Goal: Check status: Check status

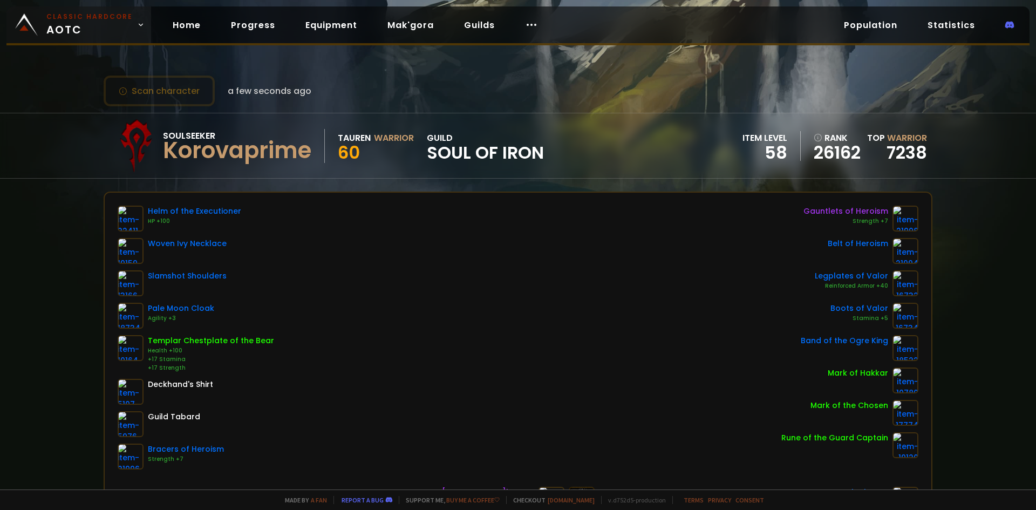
click at [105, 32] on span "Classic Hardcore AOTC" at bounding box center [89, 25] width 86 height 26
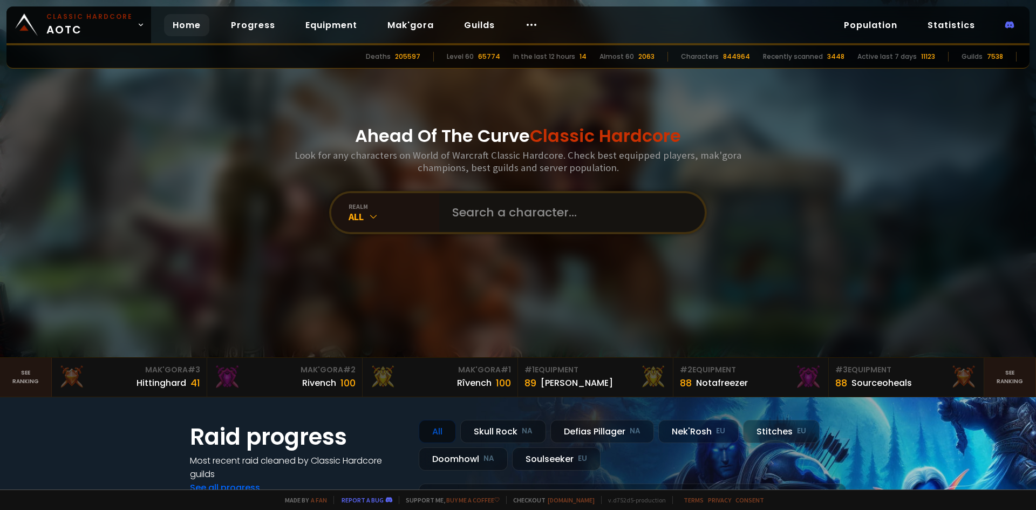
click at [507, 221] on input "text" at bounding box center [569, 212] width 246 height 39
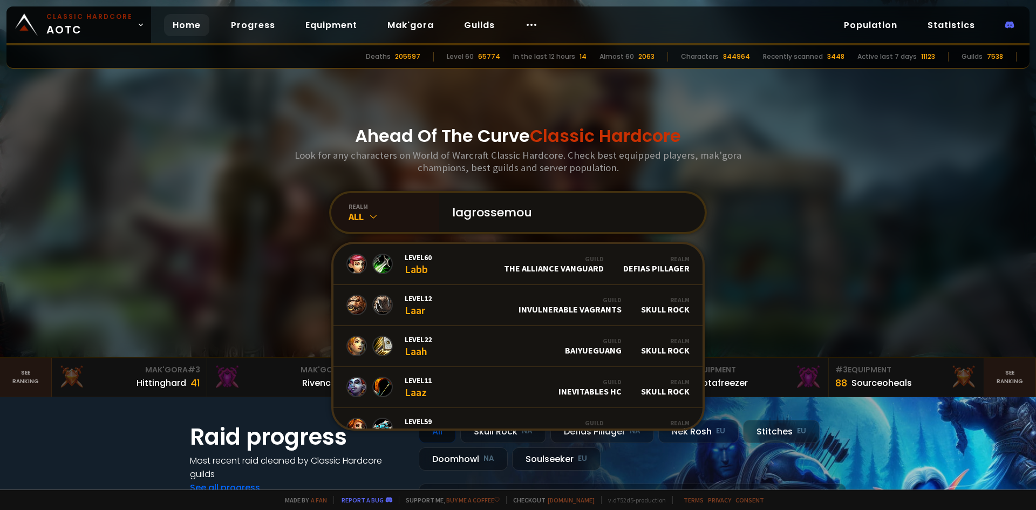
type input "lagrossemoul"
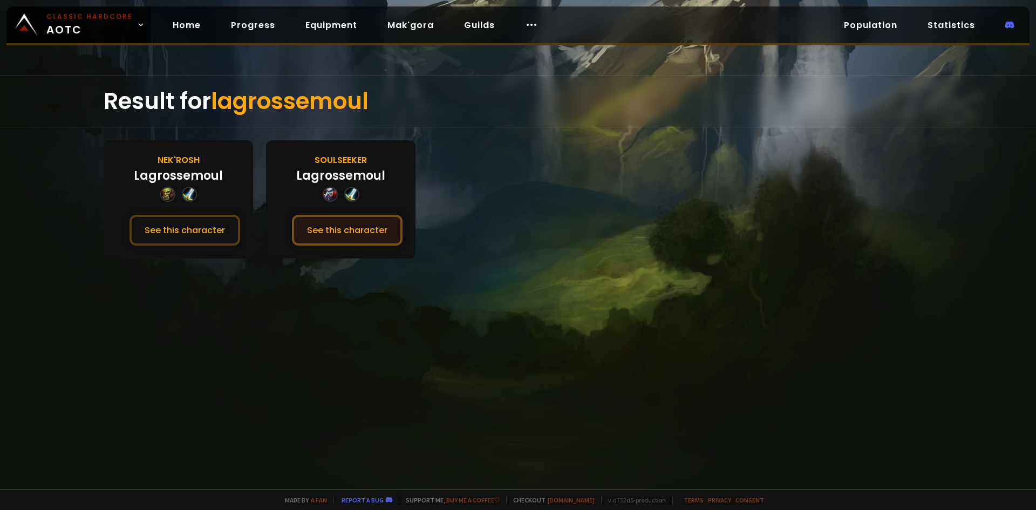
click at [368, 233] on button "See this character" at bounding box center [347, 230] width 111 height 31
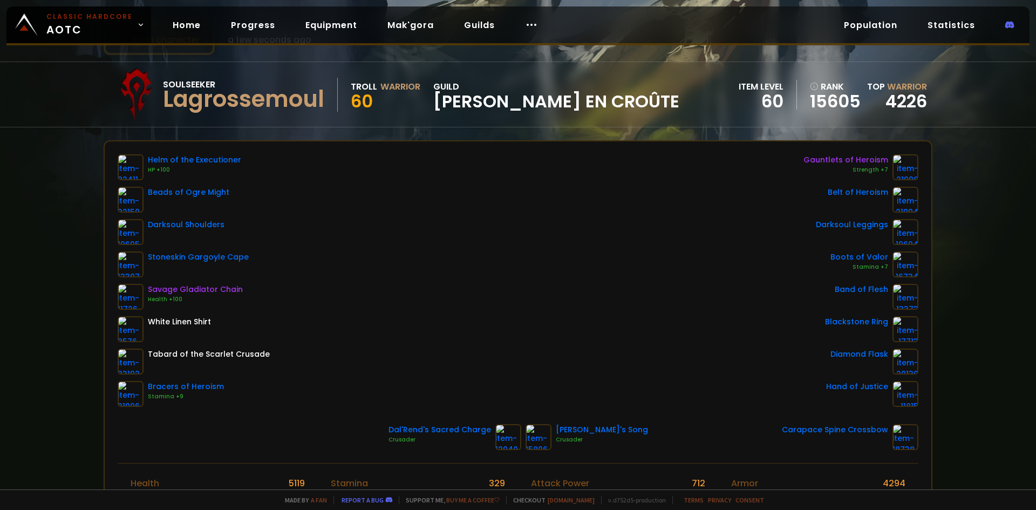
scroll to position [54, 0]
